Goal: Book appointment/travel/reservation

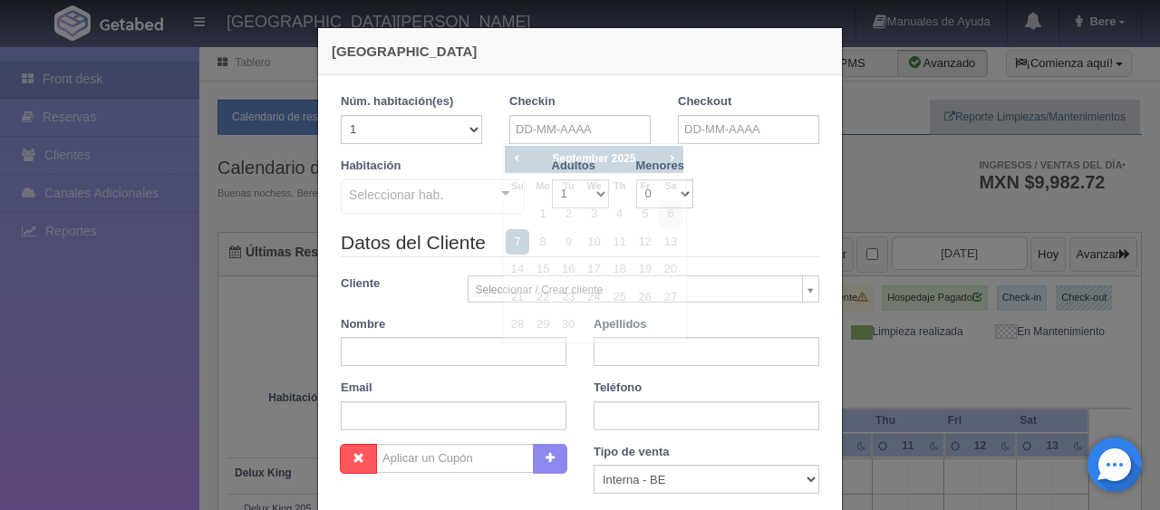
click at [573, 129] on input "text" at bounding box center [579, 129] width 141 height 29
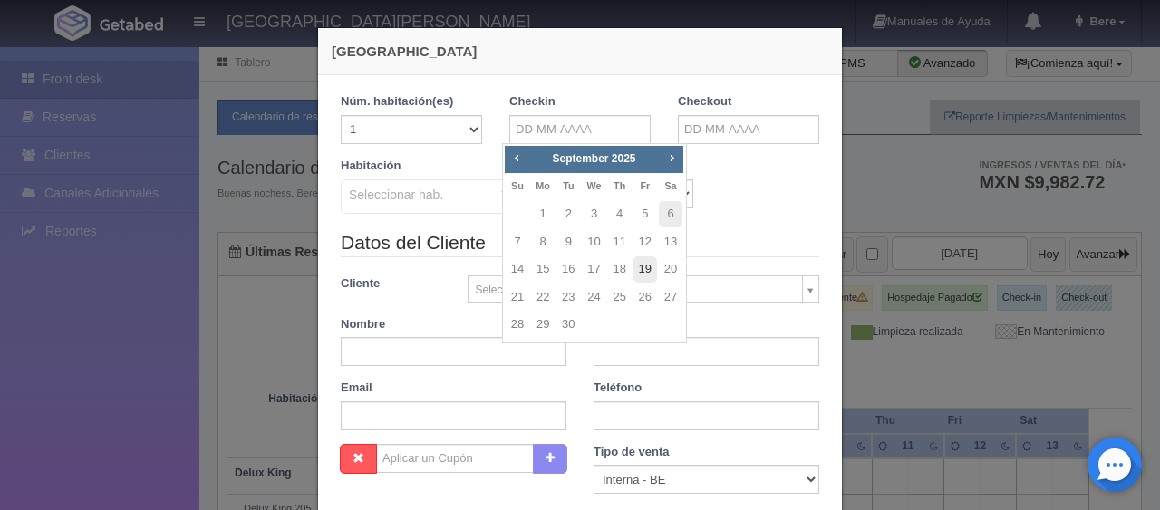
click at [644, 270] on link "19" at bounding box center [645, 269] width 24 height 26
type input "[DATE]"
checkbox input "false"
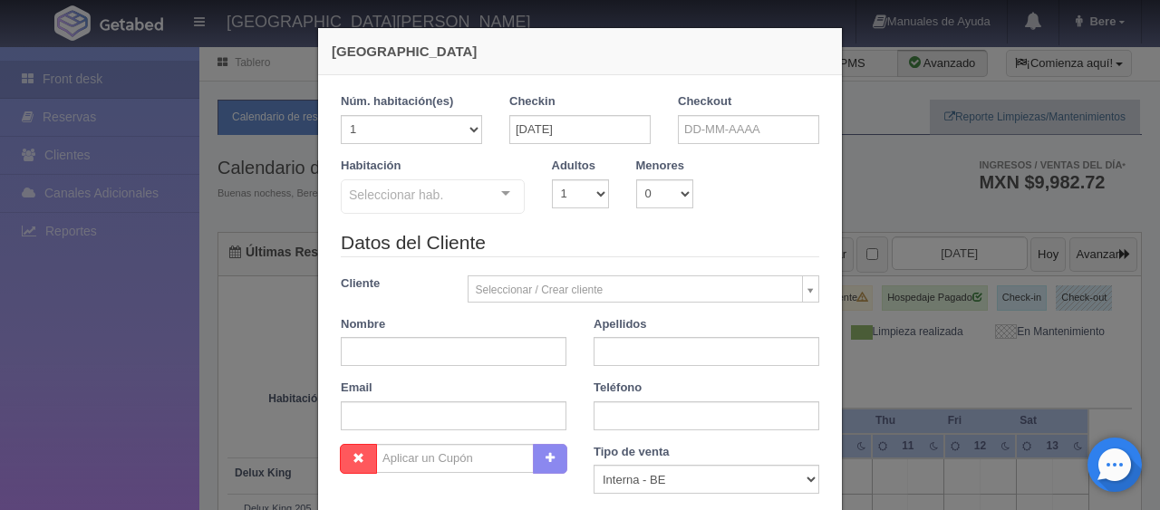
click at [692, 149] on div "Checkout" at bounding box center [748, 125] width 169 height 64
click at [695, 137] on input "text" at bounding box center [748, 129] width 141 height 29
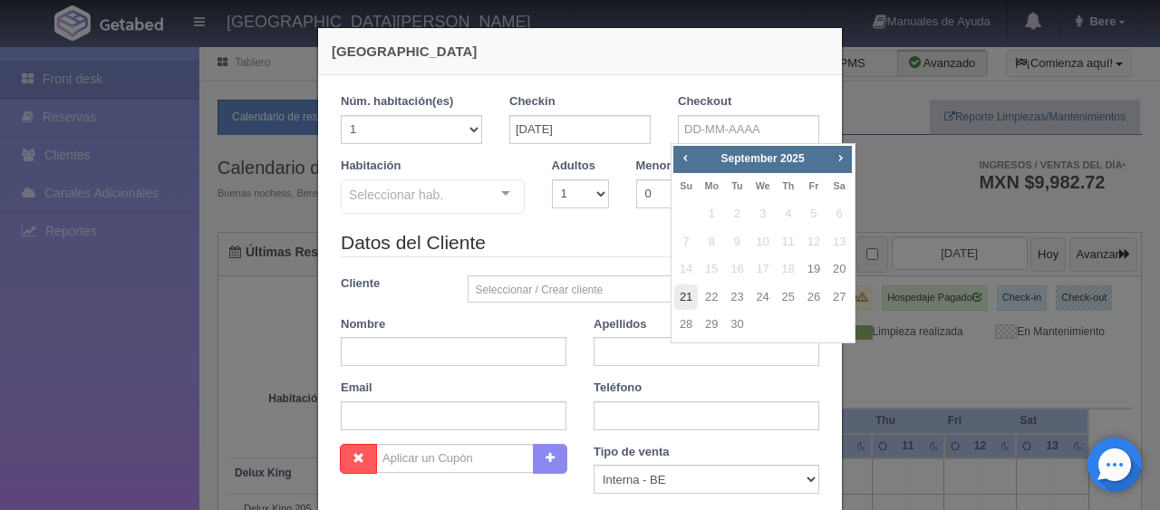
click at [689, 302] on link "21" at bounding box center [686, 297] width 24 height 26
type input "[DATE]"
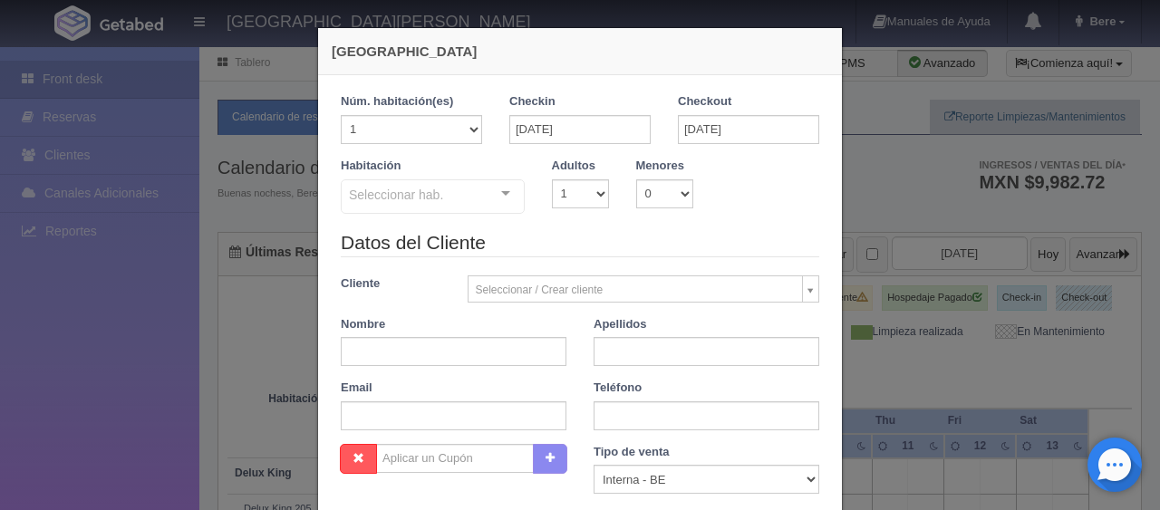
checkbox input "false"
click at [567, 187] on select "1 2 3 4 5 6 7 8 9 10" at bounding box center [580, 193] width 57 height 29
select select "2"
click at [552, 179] on select "1 2 3 4 5 6 7 8 9 10" at bounding box center [580, 193] width 57 height 29
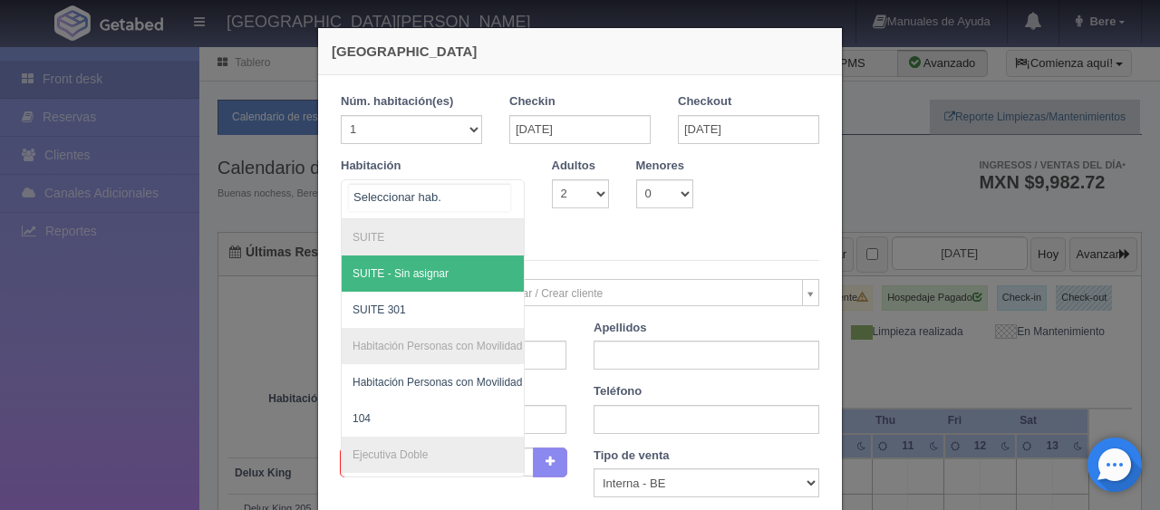
click at [453, 198] on div at bounding box center [433, 199] width 184 height 40
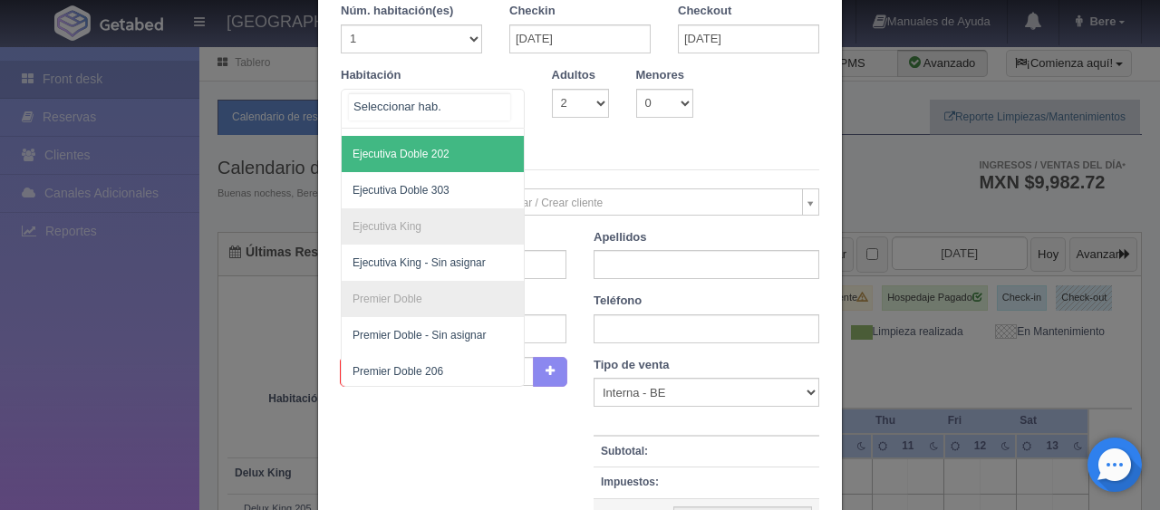
scroll to position [210, 0]
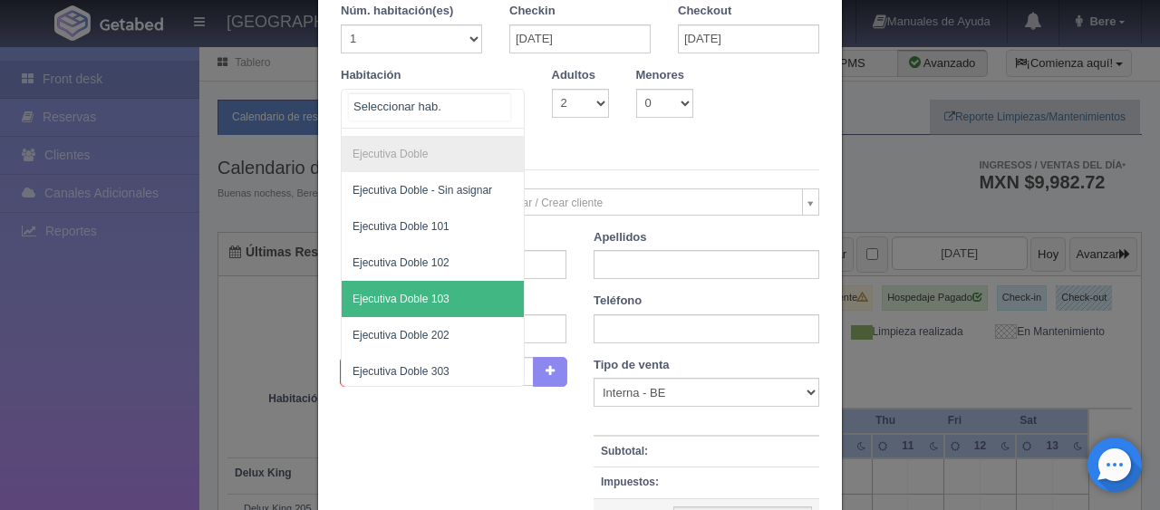
click at [393, 300] on span "Ejecutiva Doble 103" at bounding box center [400, 299] width 97 height 13
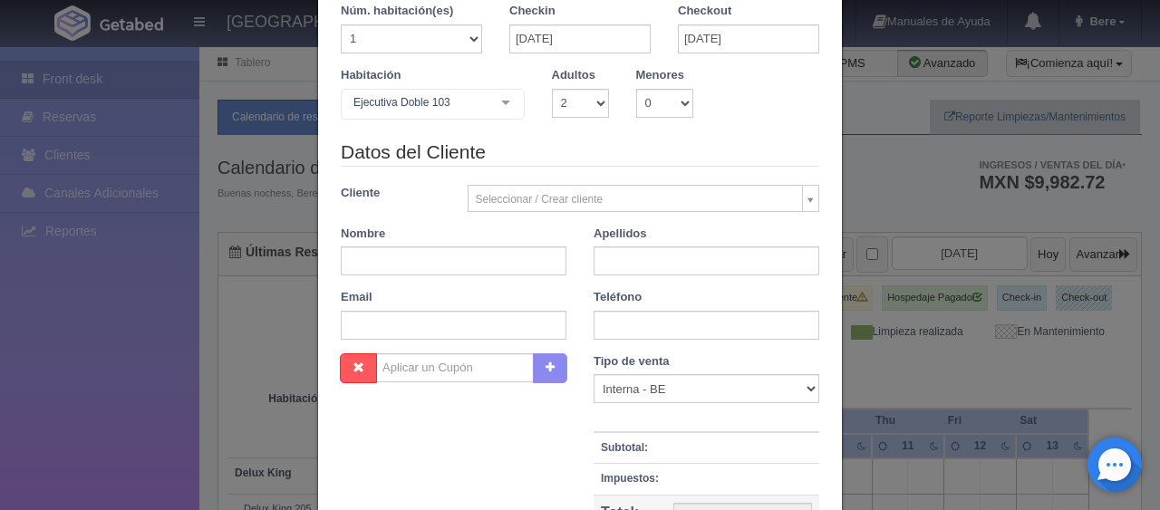
checkbox input "false"
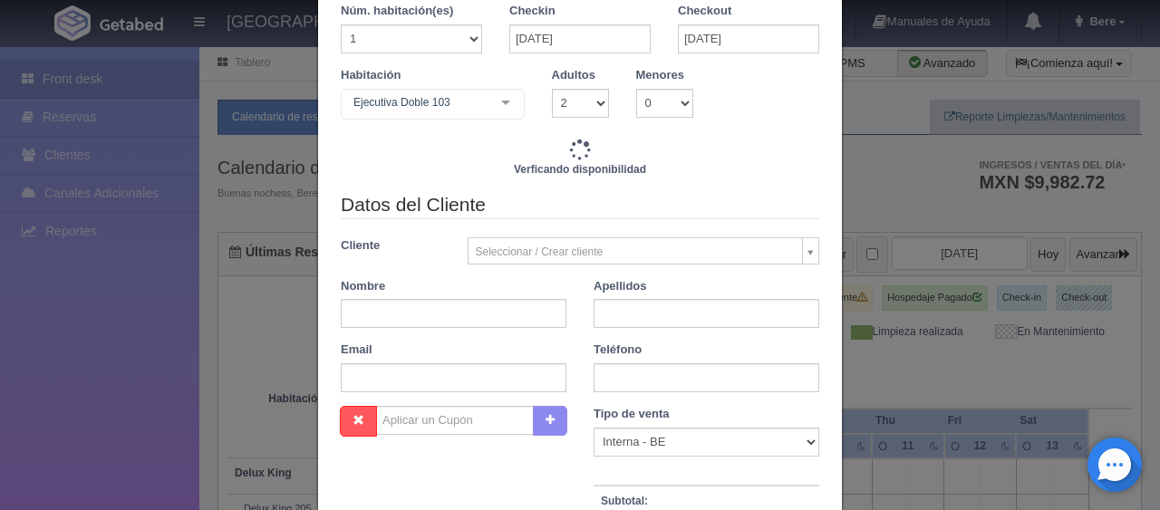
type input "3098.00"
checkbox input "false"
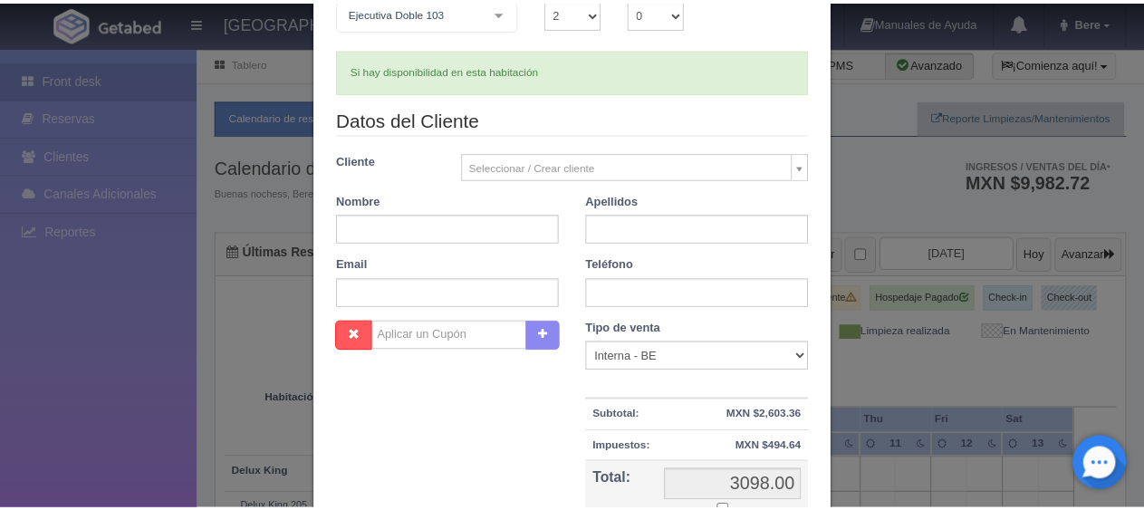
scroll to position [377, 0]
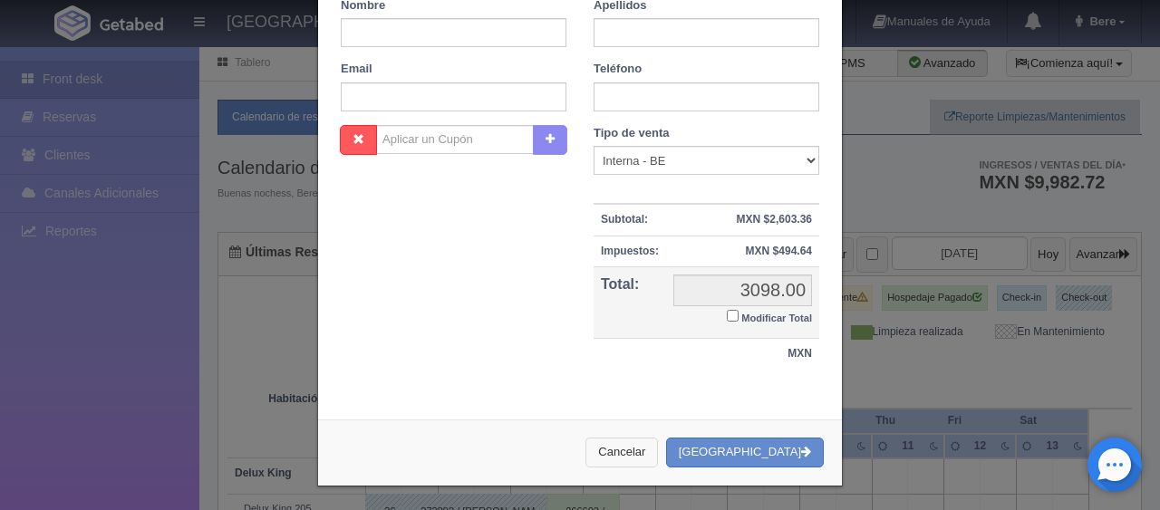
click at [652, 443] on button "Cancelar" at bounding box center [621, 453] width 72 height 30
